Goal: Check status: Check status

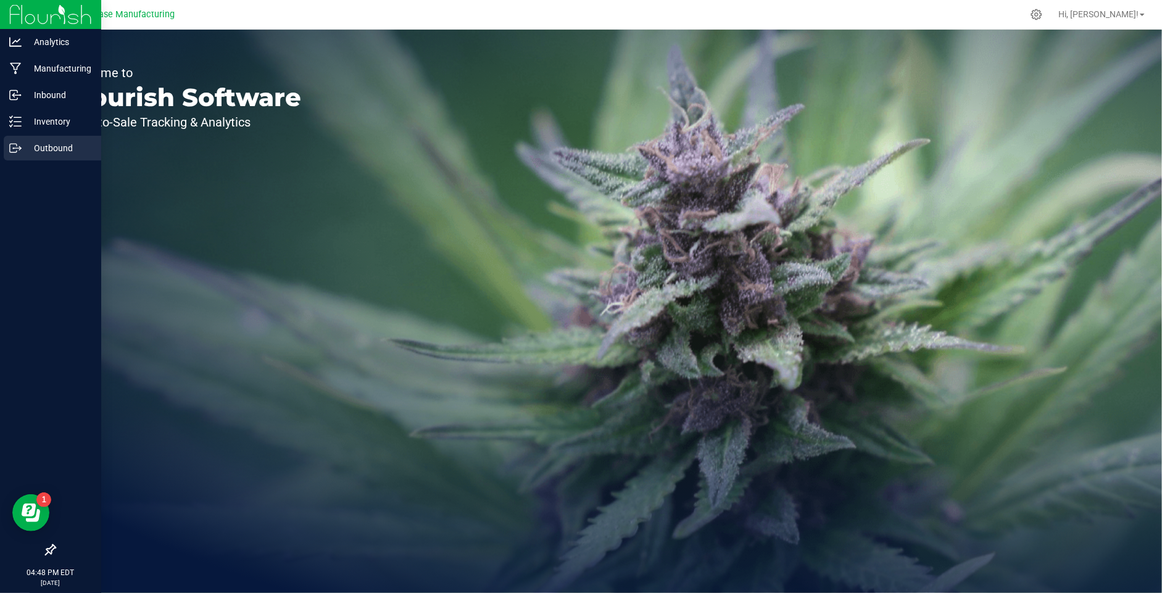
click at [24, 148] on p "Outbound" at bounding box center [59, 148] width 74 height 15
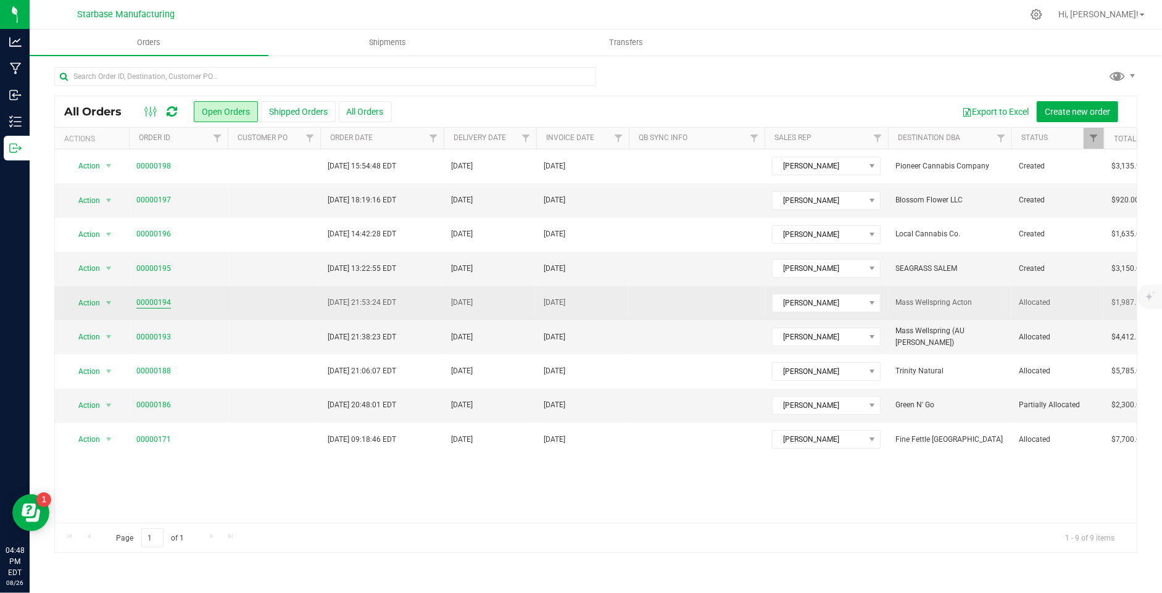
click at [165, 300] on link "00000194" at bounding box center [153, 303] width 35 height 12
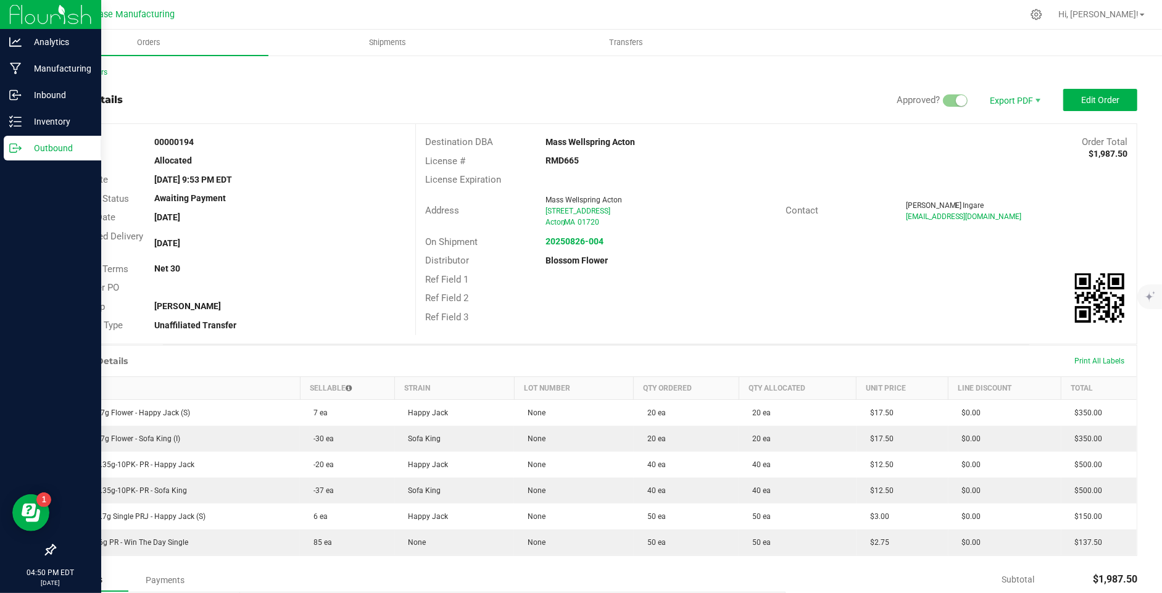
click at [15, 147] on icon at bounding box center [15, 148] width 12 height 12
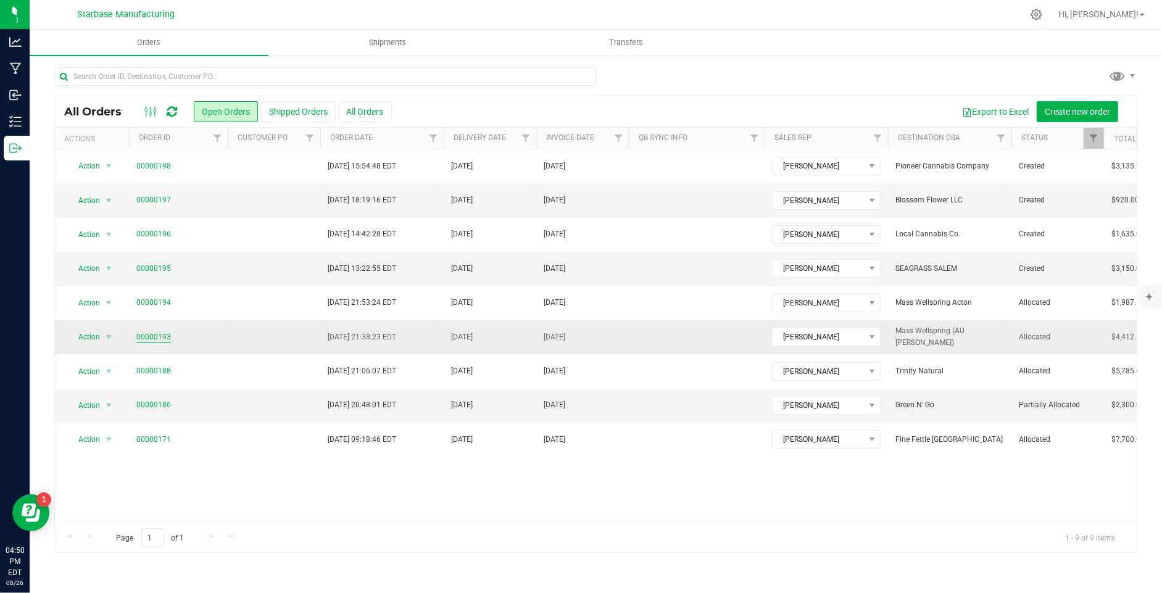
click at [147, 332] on link "00000193" at bounding box center [153, 337] width 35 height 12
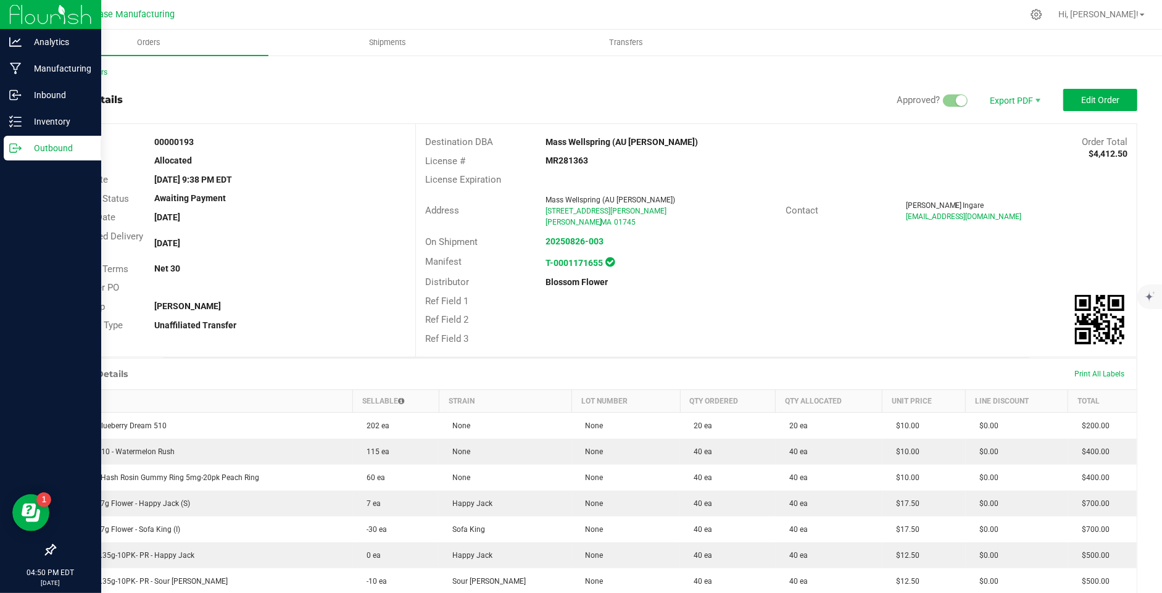
click at [15, 151] on icon at bounding box center [15, 148] width 12 height 12
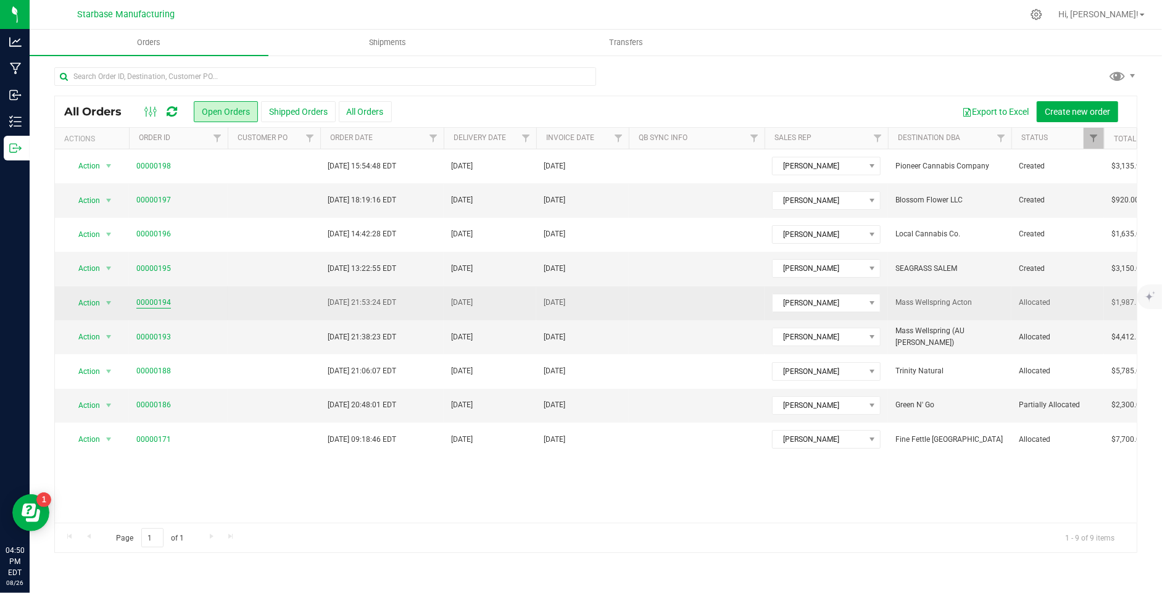
click at [145, 306] on link "00000194" at bounding box center [153, 303] width 35 height 12
